Goal: Obtain resource: Download file/media

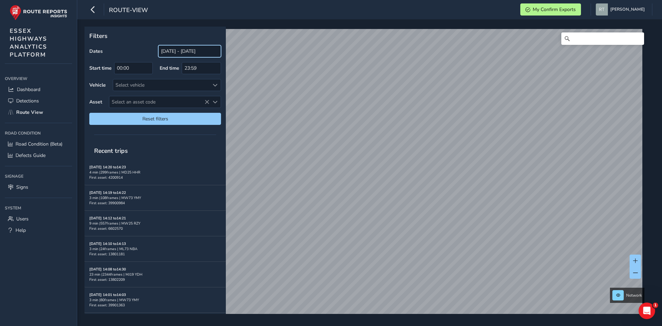
click at [174, 52] on input "[DATE] - [DATE]" at bounding box center [189, 51] width 63 height 12
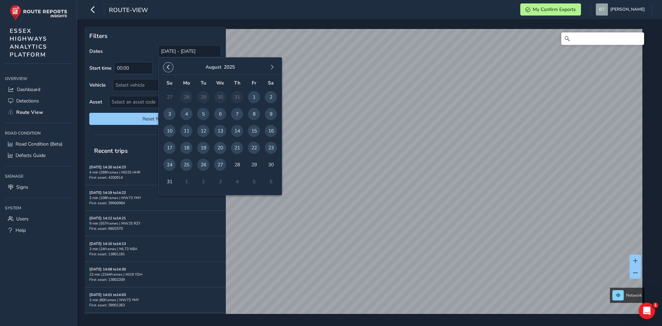
click at [171, 67] on button "button" at bounding box center [168, 67] width 10 height 10
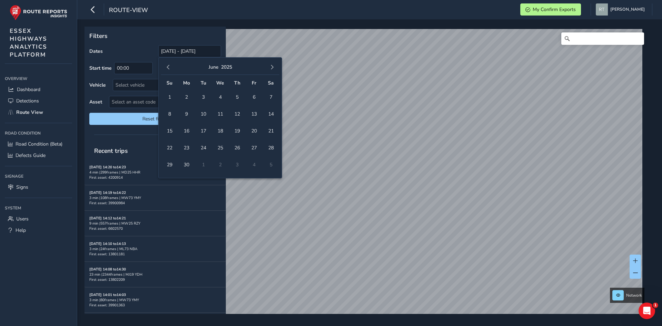
click at [171, 67] on button "button" at bounding box center [168, 67] width 10 height 10
click at [218, 98] on span "1" at bounding box center [220, 97] width 12 height 12
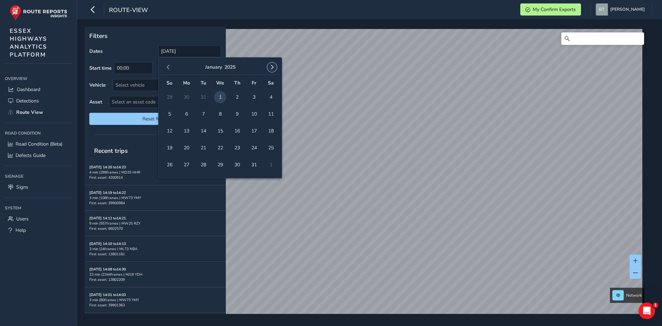
click at [270, 66] on span "button" at bounding box center [271, 67] width 5 height 5
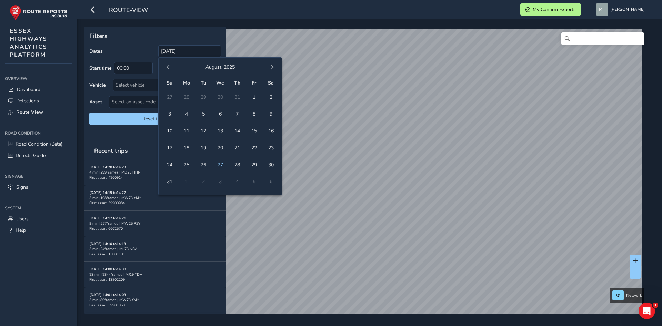
click at [270, 66] on span "button" at bounding box center [271, 67] width 5 height 5
click at [270, 133] on span "20" at bounding box center [271, 131] width 12 height 12
type input "01/01/2025 - 20/09/2025"
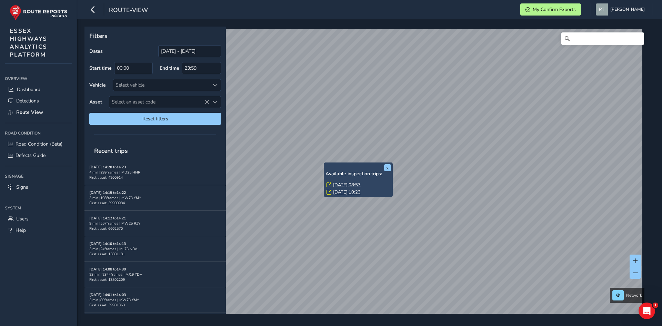
click at [339, 186] on link "Wed, 21 May, 08:57" at bounding box center [347, 185] width 28 height 6
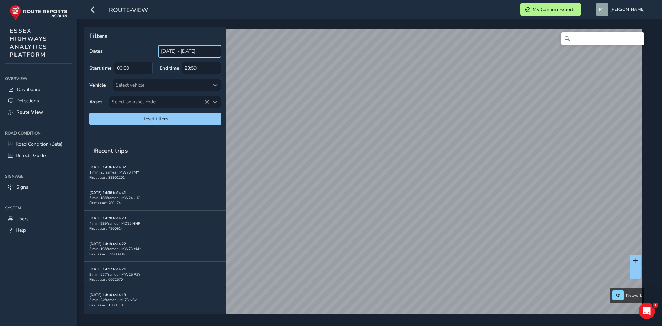
click at [175, 56] on input "[DATE] - [DATE]" at bounding box center [189, 51] width 63 height 12
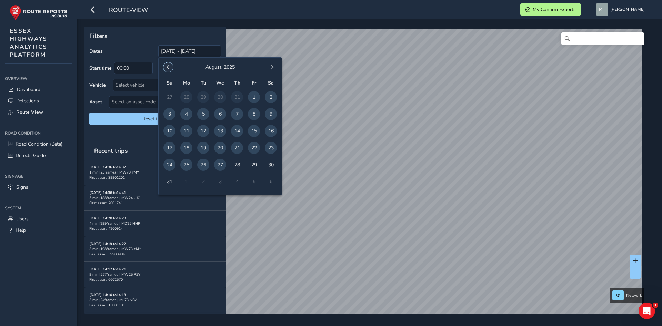
click at [166, 69] on span "button" at bounding box center [168, 67] width 5 height 5
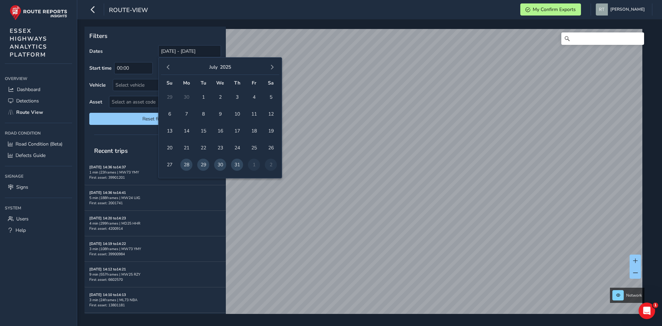
click at [167, 69] on span "button" at bounding box center [168, 67] width 5 height 5
click at [167, 68] on span "button" at bounding box center [168, 67] width 5 height 5
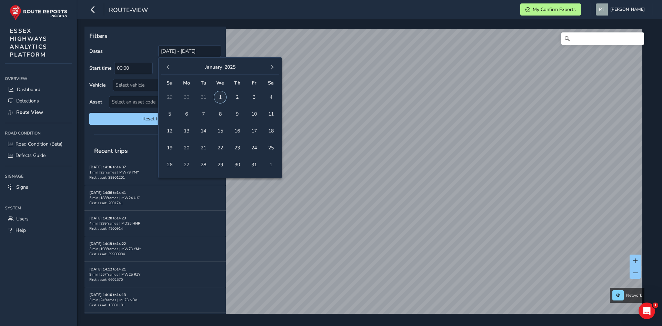
click at [220, 97] on span "1" at bounding box center [220, 97] width 12 height 12
click at [271, 68] on span "button" at bounding box center [271, 67] width 5 height 5
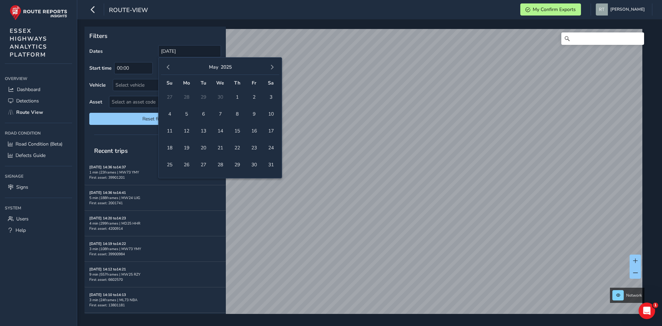
click at [271, 68] on span "button" at bounding box center [271, 67] width 5 height 5
click at [273, 164] on span "30" at bounding box center [271, 165] width 12 height 12
type input "[DATE] - [DATE]"
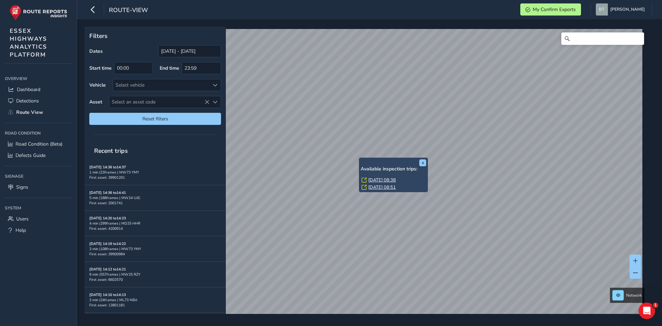
click at [374, 181] on link "[DATE] 08:38" at bounding box center [382, 180] width 28 height 6
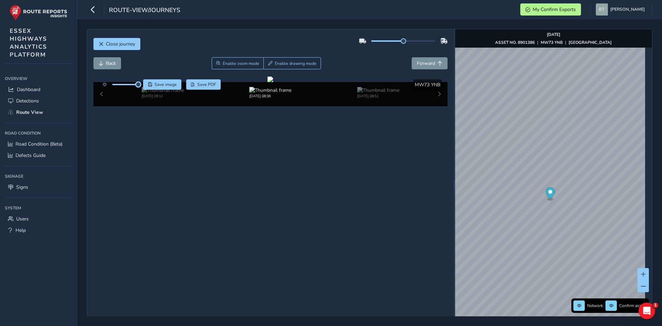
drag, startPoint x: 125, startPoint y: 84, endPoint x: 142, endPoint y: 86, distance: 17.7
click at [142, 86] on div "Save image Save PDF" at bounding box center [160, 84] width 122 height 10
